Goal: Task Accomplishment & Management: Use online tool/utility

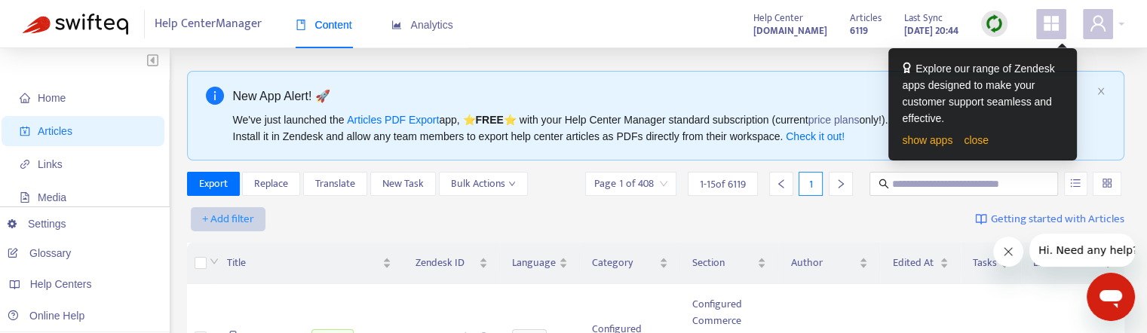
click at [233, 213] on span "+ Add filter" at bounding box center [228, 219] width 52 height 18
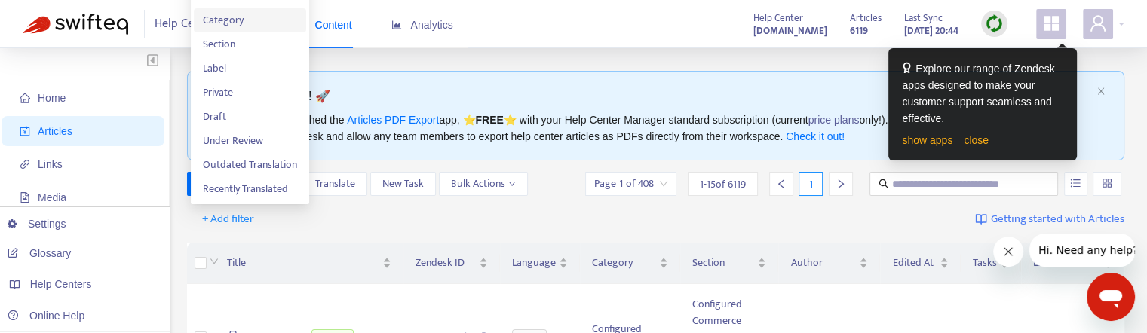
click at [235, 20] on span "Category" at bounding box center [250, 20] width 94 height 17
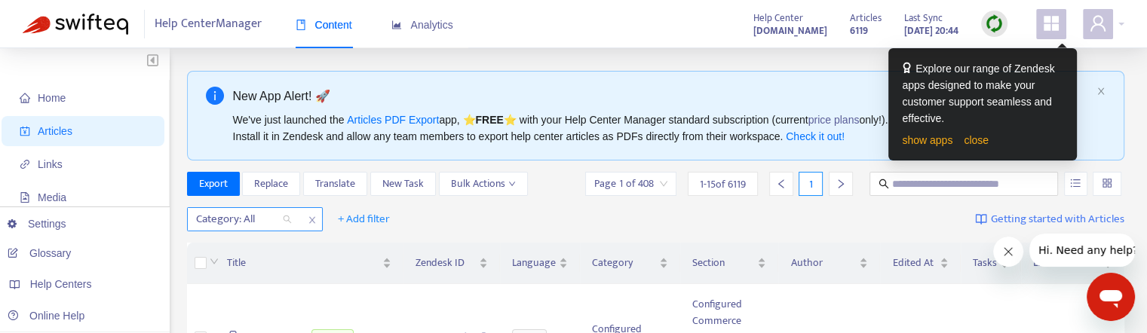
click at [284, 219] on div "Category: All" at bounding box center [244, 219] width 112 height 23
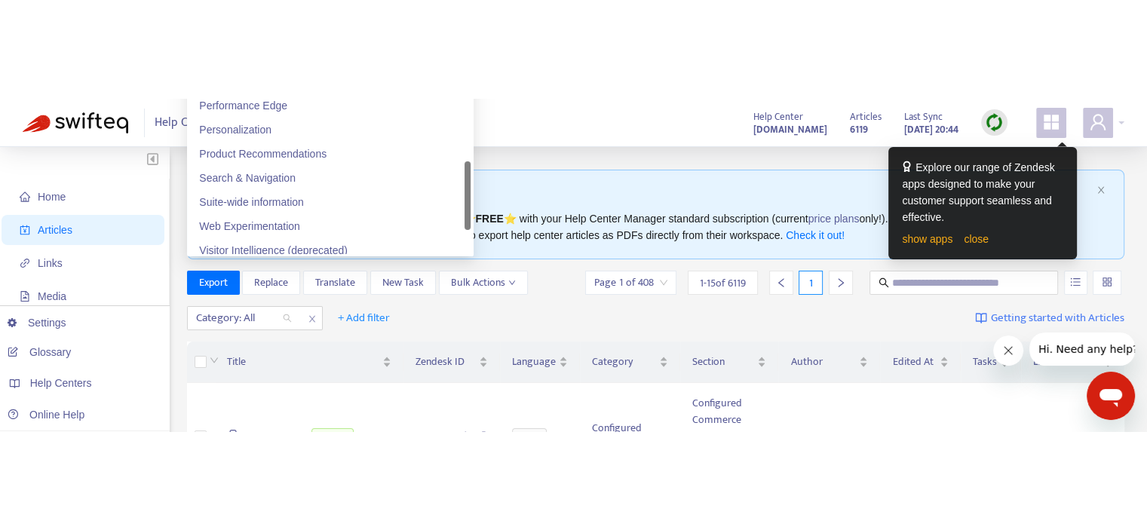
scroll to position [452, 0]
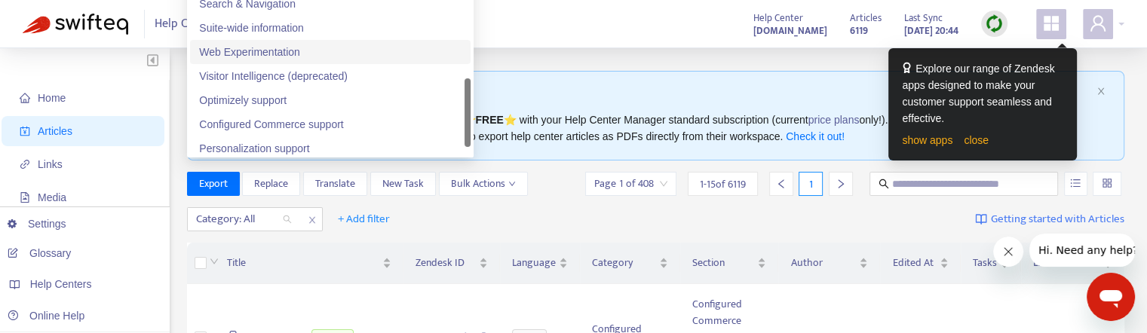
click at [258, 60] on div "Web Experimentation" at bounding box center [330, 52] width 262 height 17
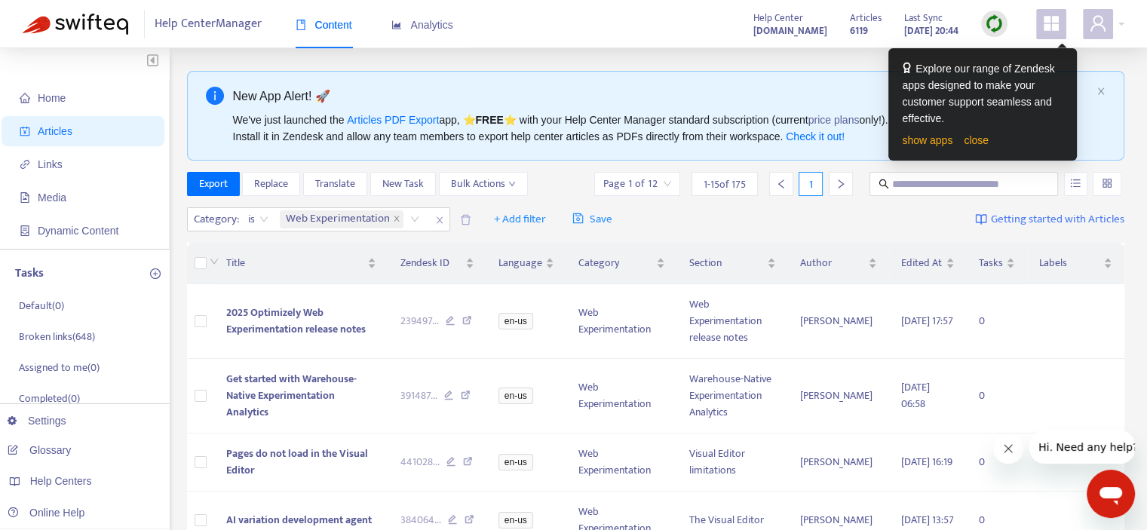
click at [987, 140] on div "show apps close" at bounding box center [982, 140] width 161 height 17
click at [981, 144] on link "close" at bounding box center [976, 140] width 25 height 12
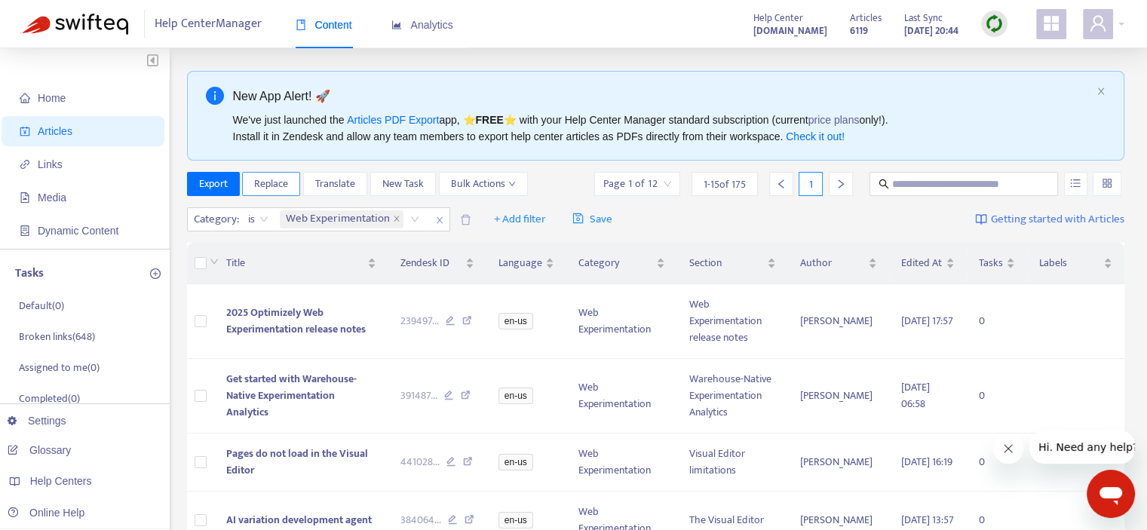
click at [271, 184] on span "Replace" at bounding box center [271, 184] width 34 height 17
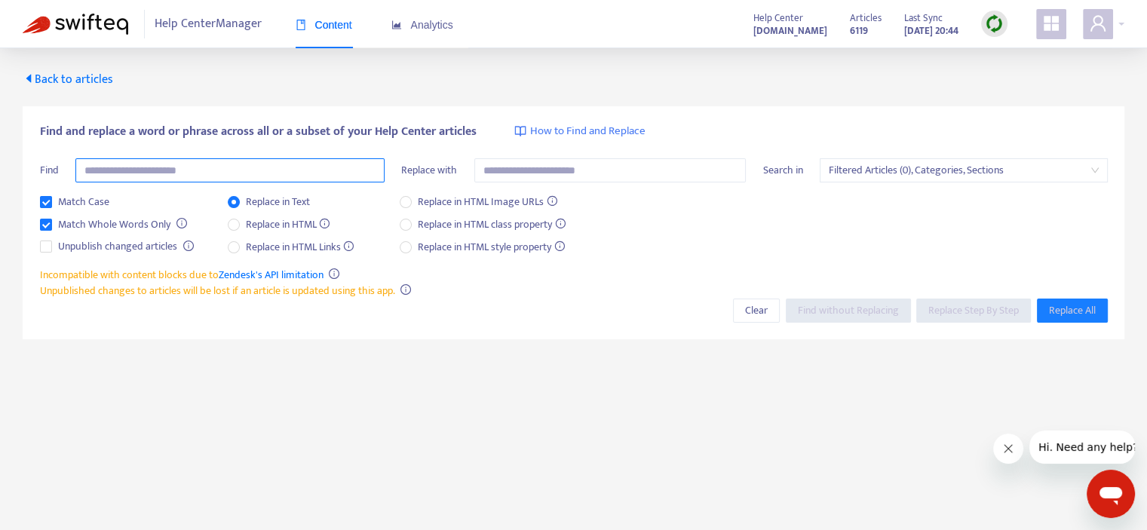
click at [205, 170] on input "text" at bounding box center [229, 170] width 309 height 24
type input "*"
paste input "**********"
type input "**********"
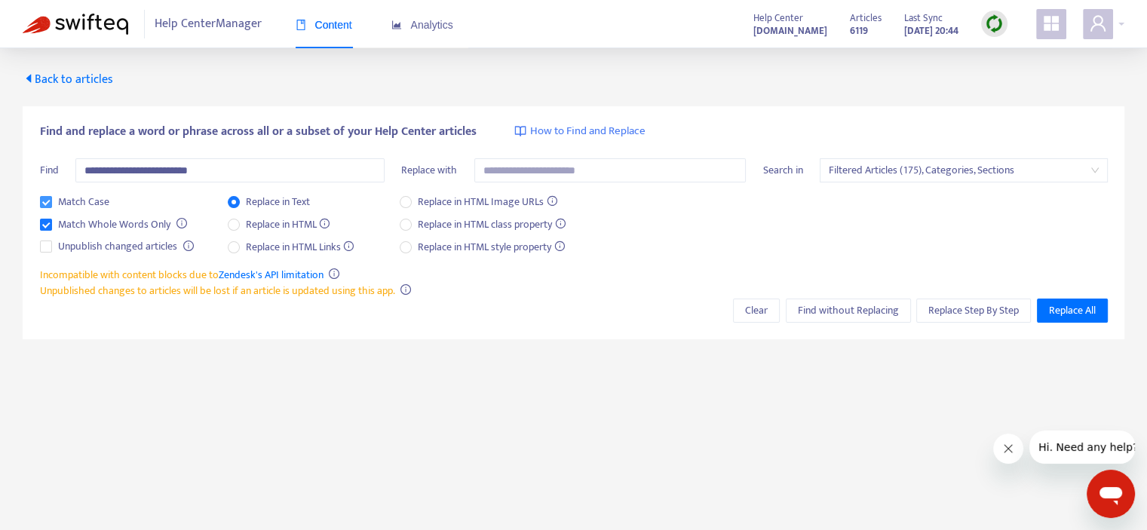
click at [54, 195] on span "Match Case" at bounding box center [83, 202] width 63 height 17
click at [533, 170] on input "text" at bounding box center [610, 170] width 272 height 24
click at [885, 173] on span "Filtered Articles (175), Categories, Sections" at bounding box center [964, 170] width 270 height 23
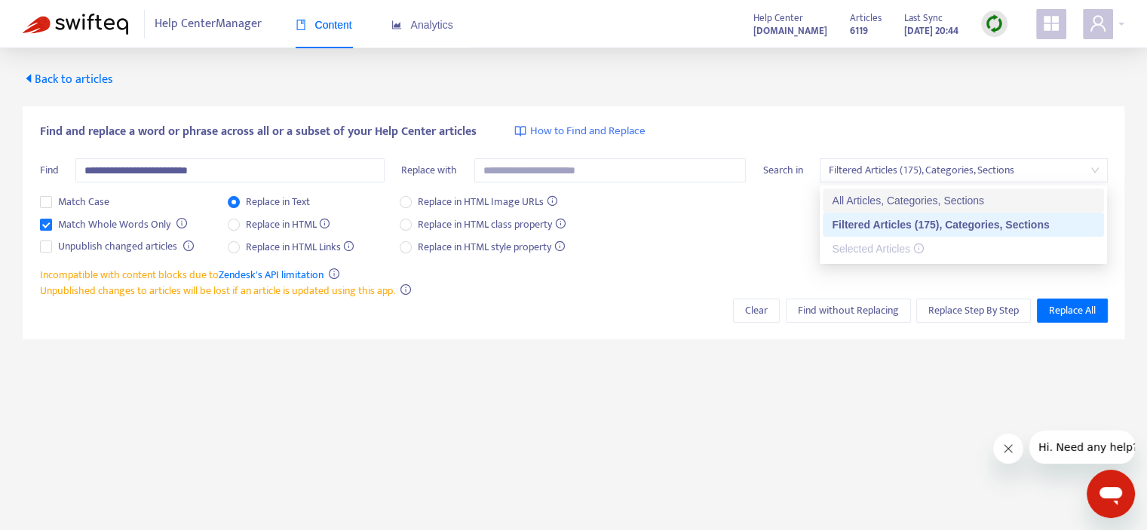
click at [910, 144] on div "**********" at bounding box center [574, 195] width 1068 height 144
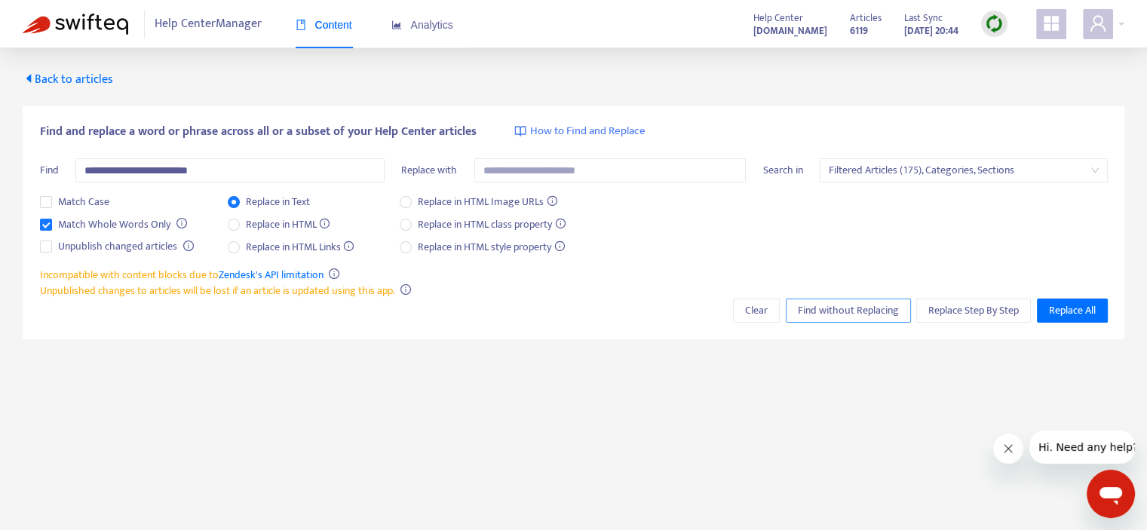
click at [862, 311] on span "Find without Replacing" at bounding box center [848, 310] width 101 height 17
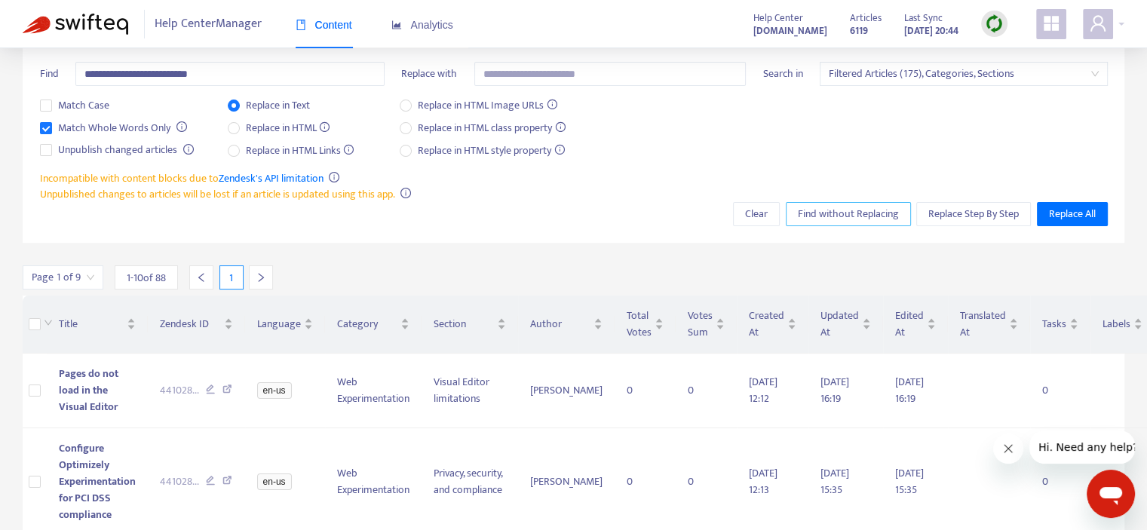
scroll to position [151, 0]
